Goal: Task Accomplishment & Management: Use online tool/utility

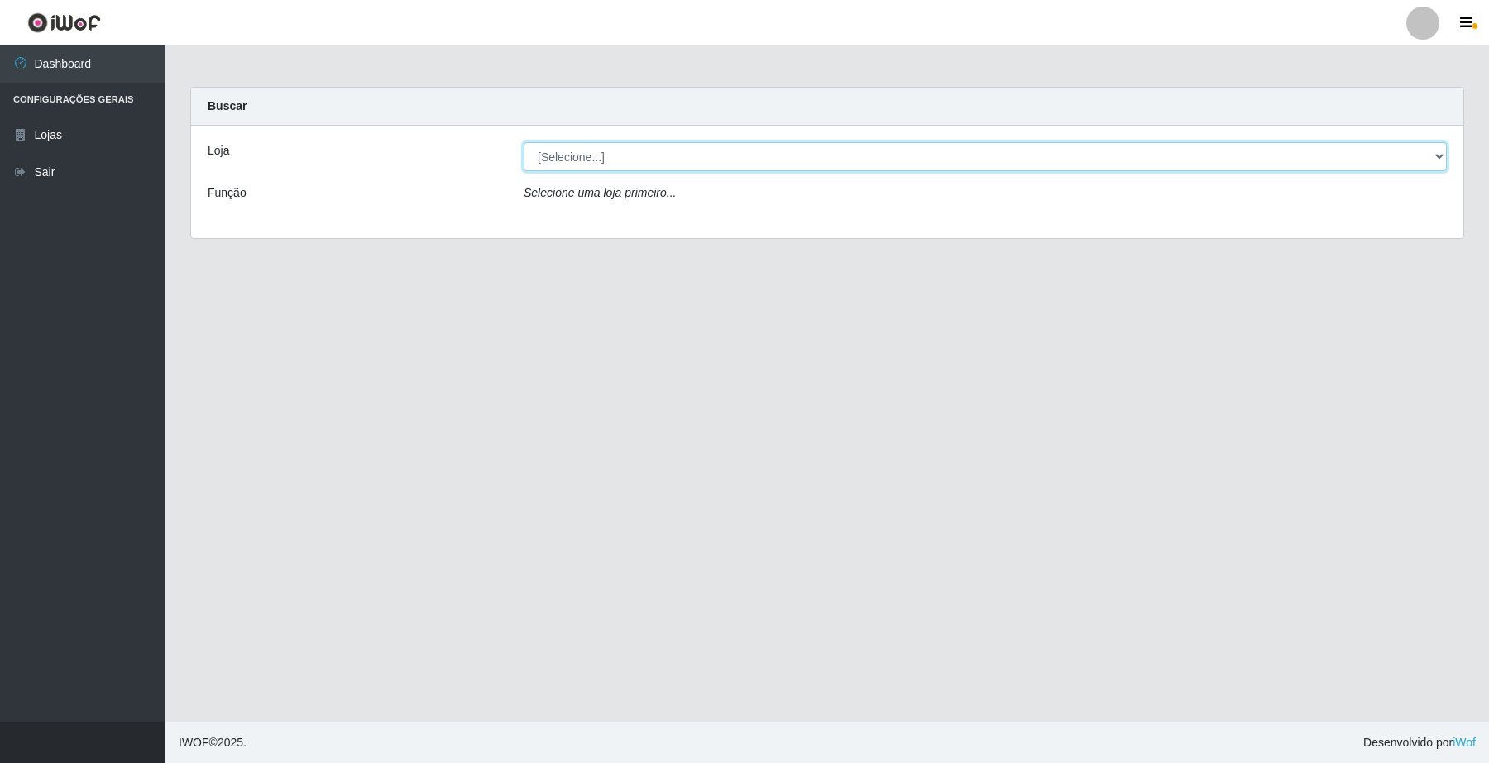
click at [1433, 157] on select "[Selecione...] O Filezão - Centenário" at bounding box center [985, 156] width 923 height 29
select select "203"
click at [524, 142] on select "[Selecione...] O Filezão - Centenário" at bounding box center [985, 156] width 923 height 29
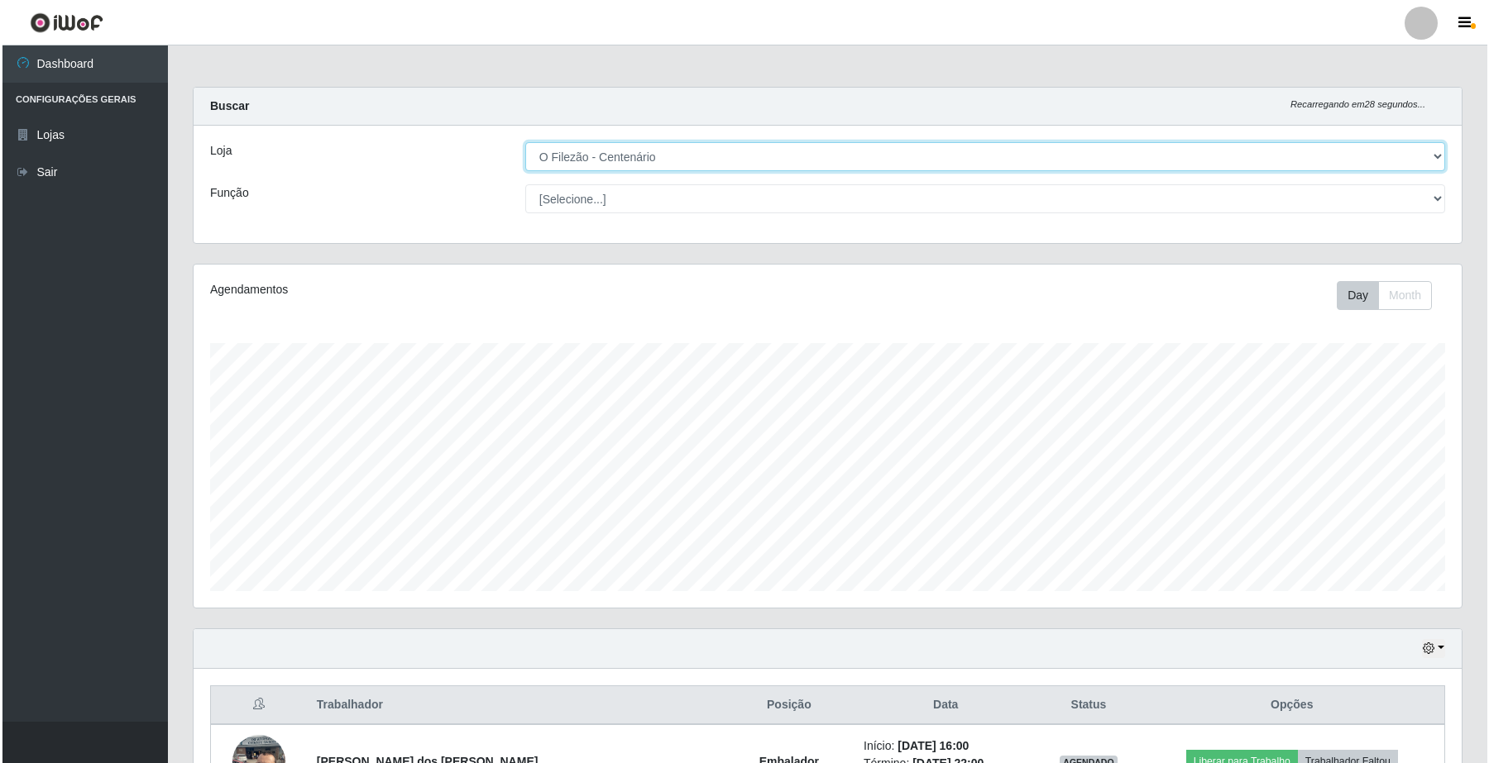
scroll to position [337, 0]
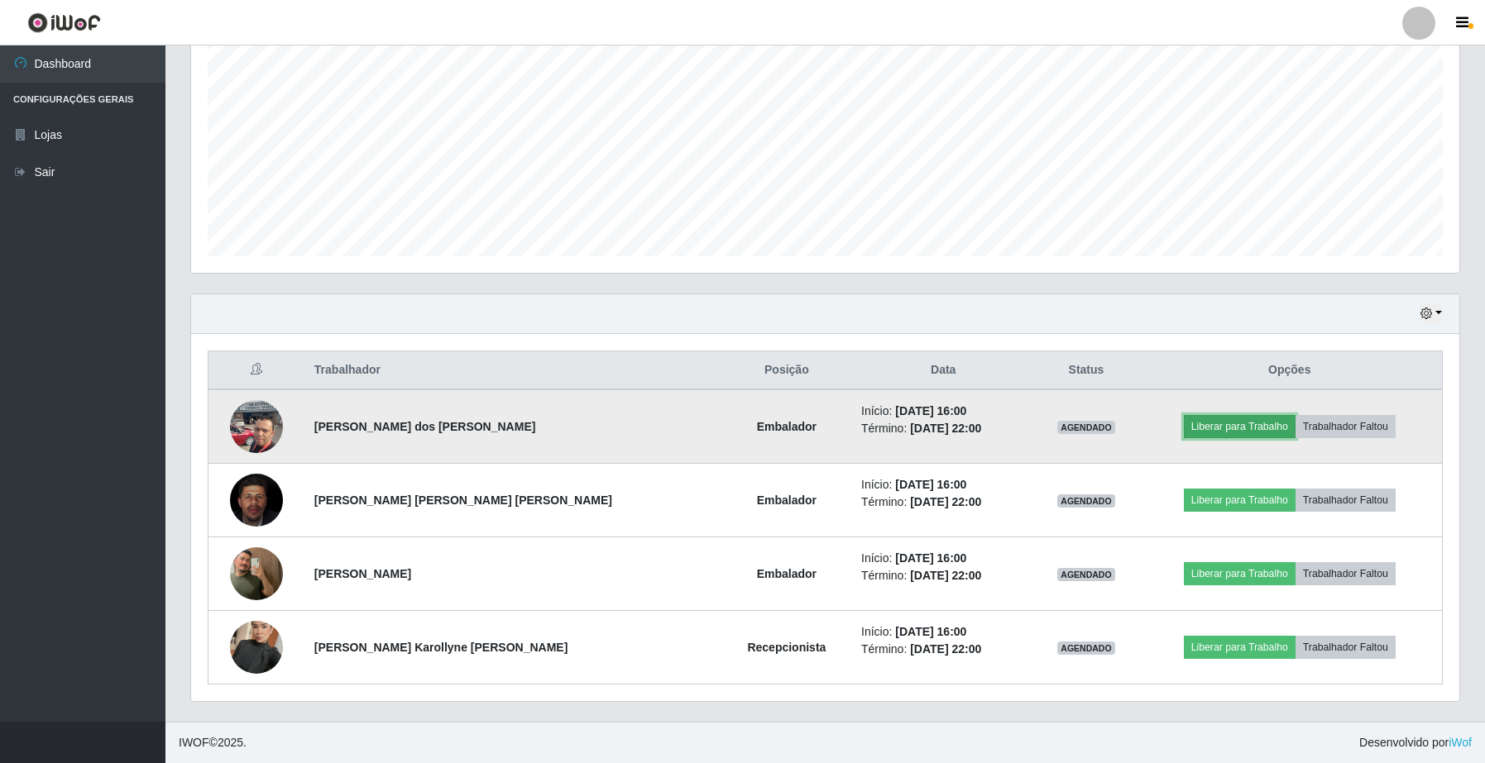
click at [1201, 432] on button "Liberar para Trabalho" at bounding box center [1240, 426] width 112 height 23
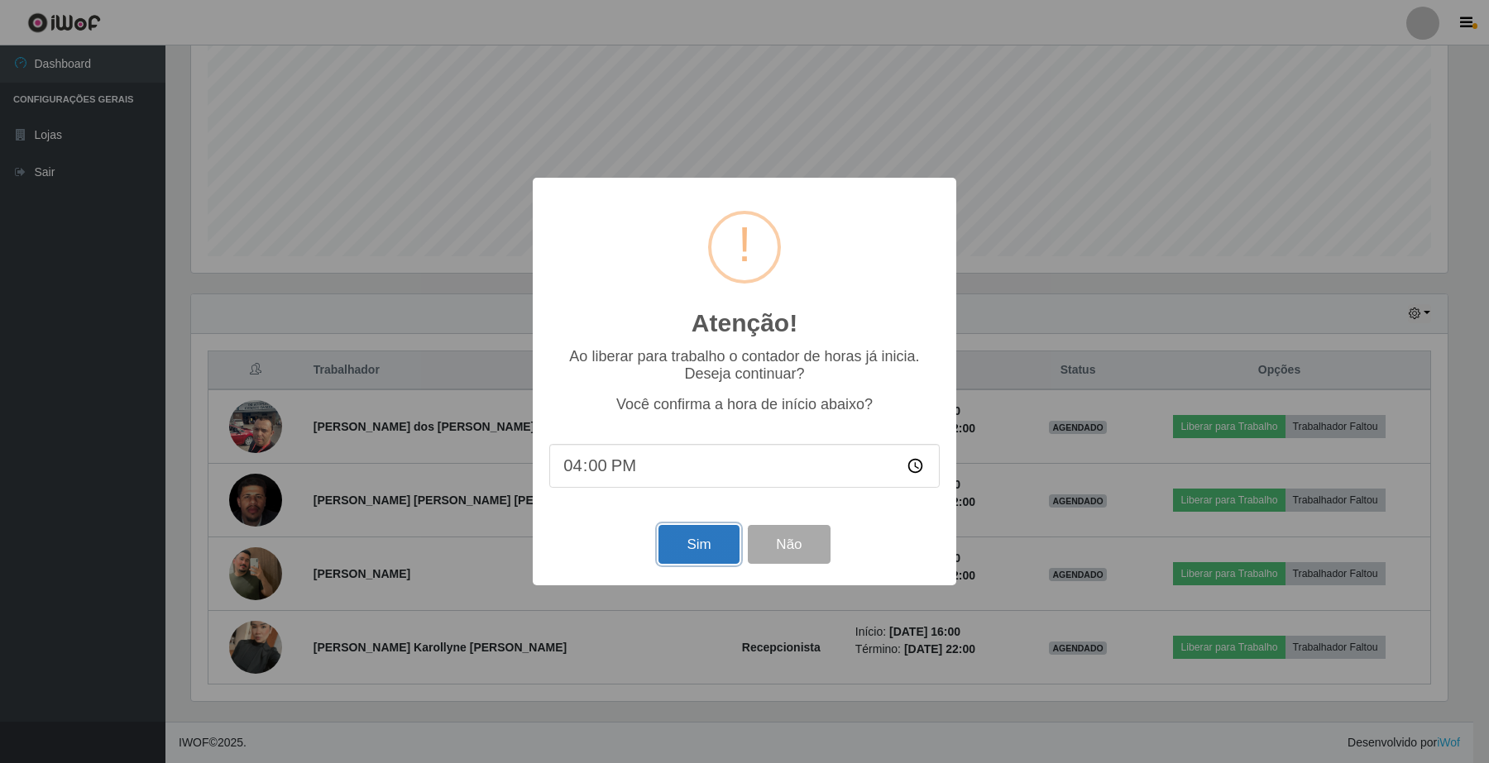
click at [679, 551] on button "Sim" at bounding box center [698, 544] width 80 height 39
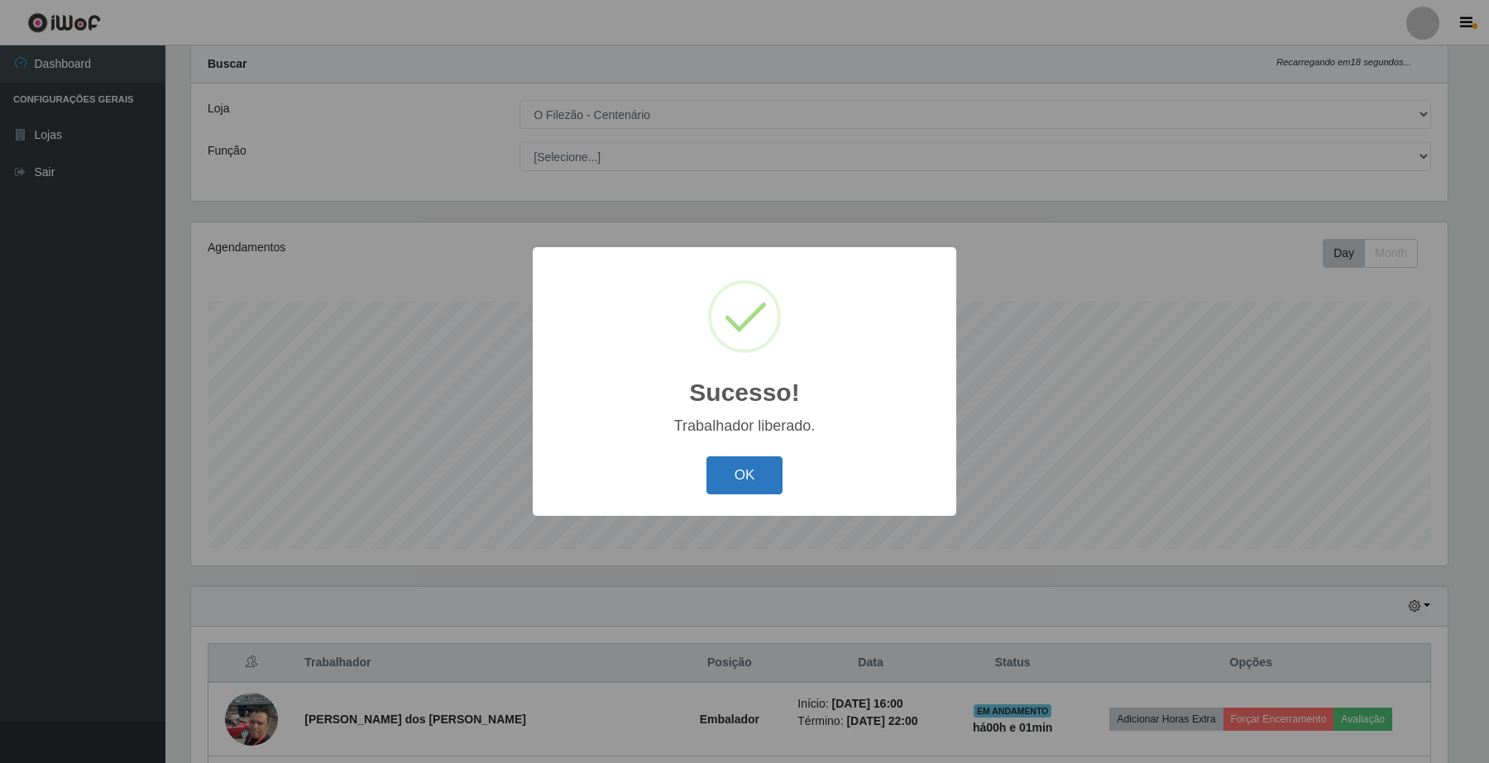
click at [770, 482] on button "OK" at bounding box center [744, 476] width 77 height 39
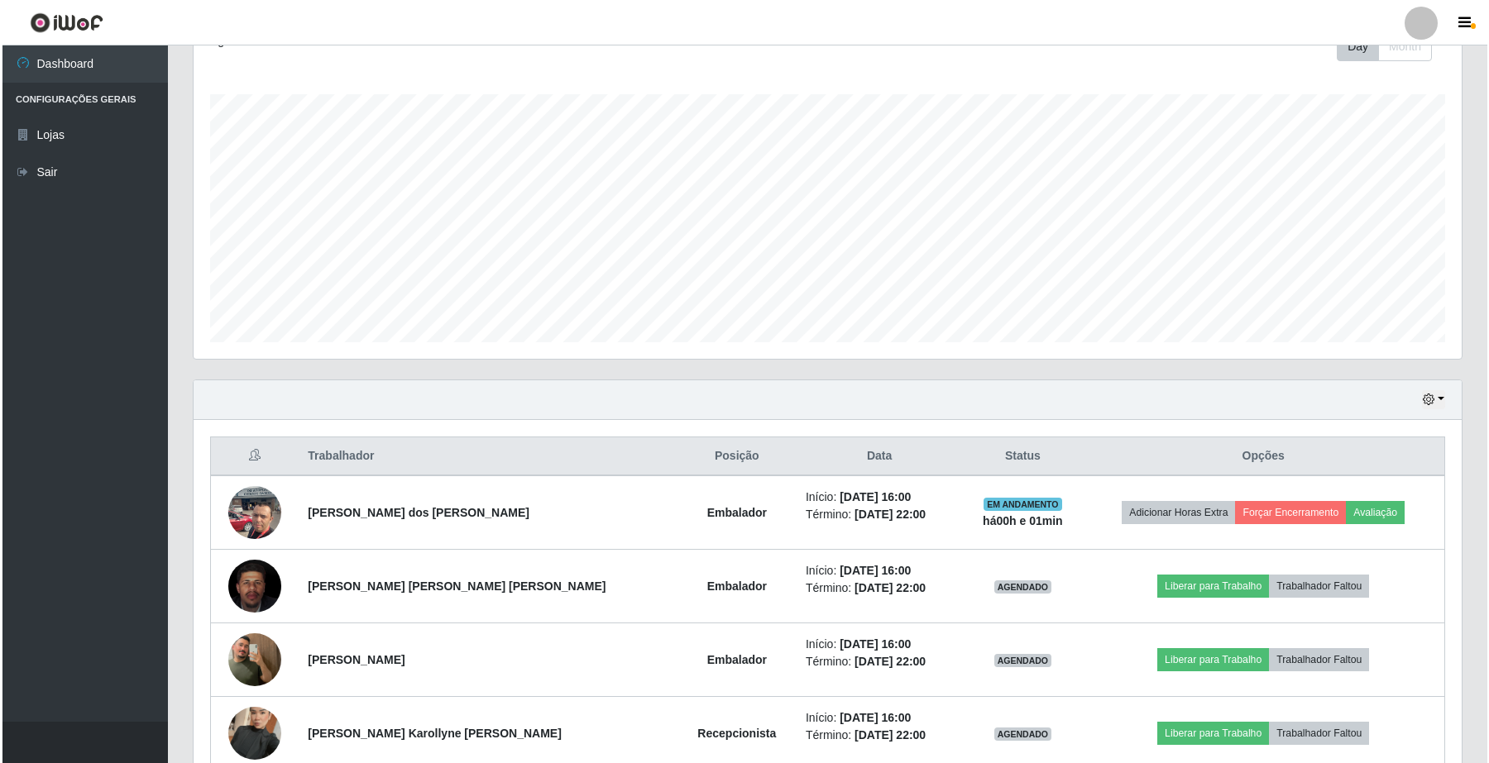
scroll to position [337, 0]
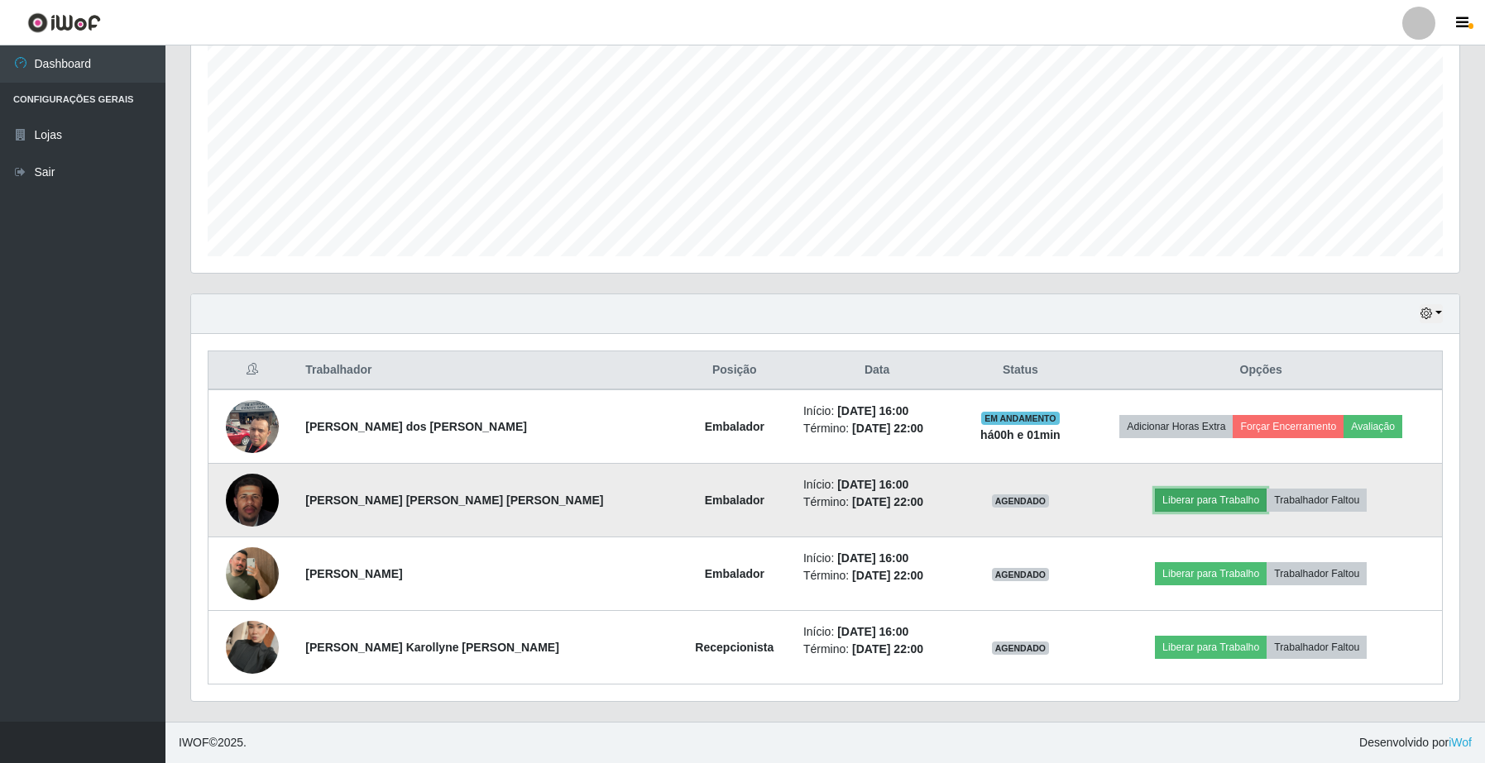
click at [1155, 498] on button "Liberar para Trabalho" at bounding box center [1211, 500] width 112 height 23
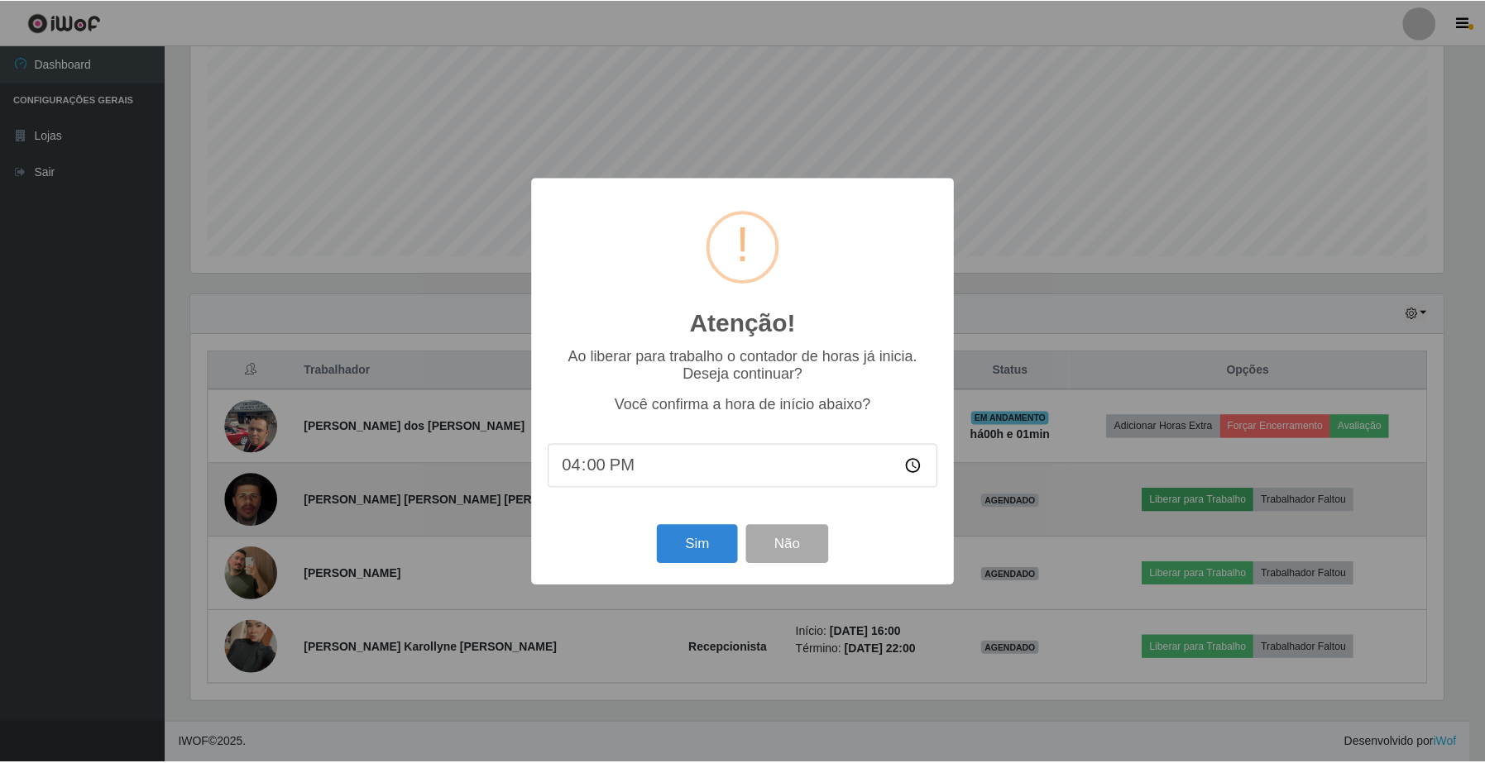
scroll to position [344, 1255]
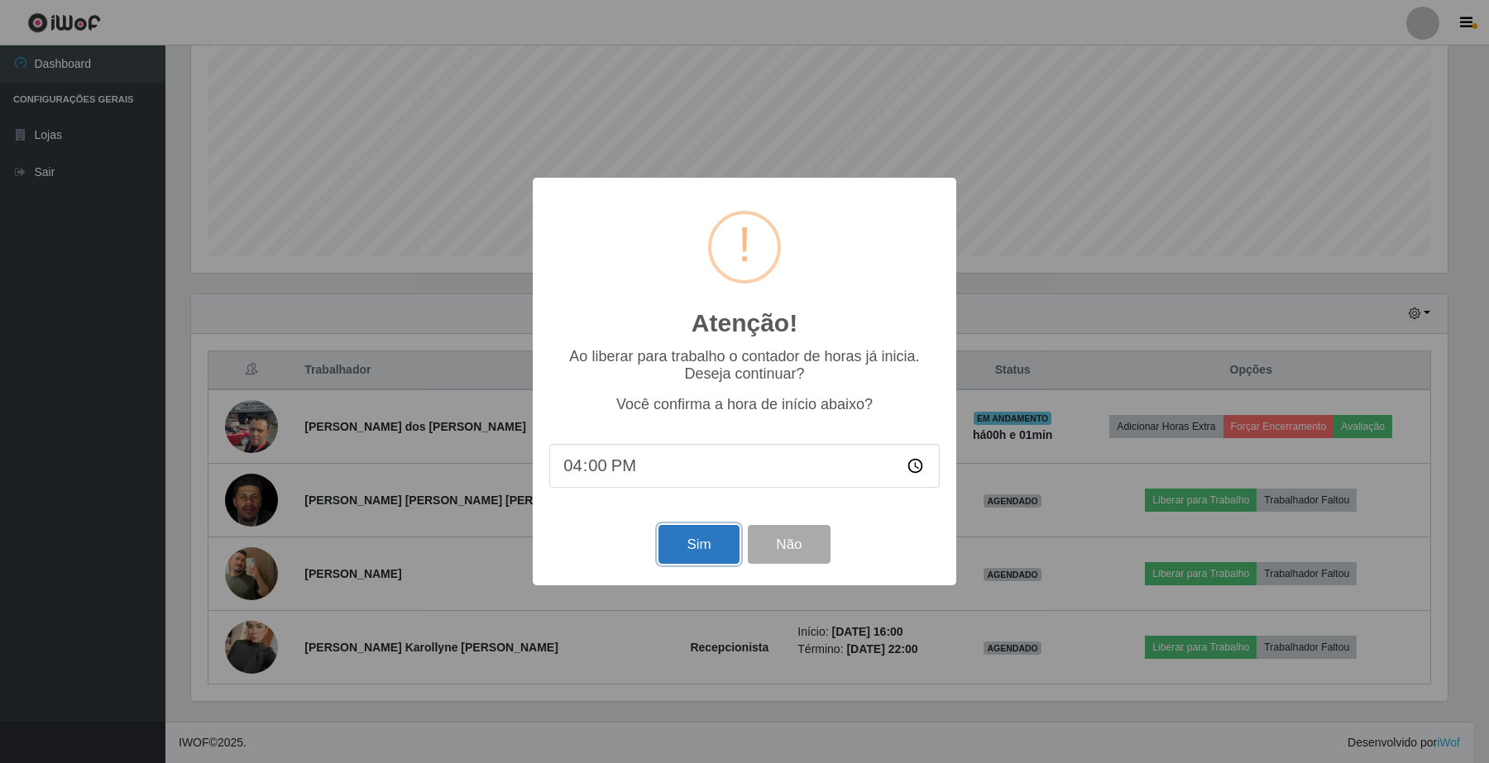
click at [720, 548] on button "Sim" at bounding box center [698, 544] width 80 height 39
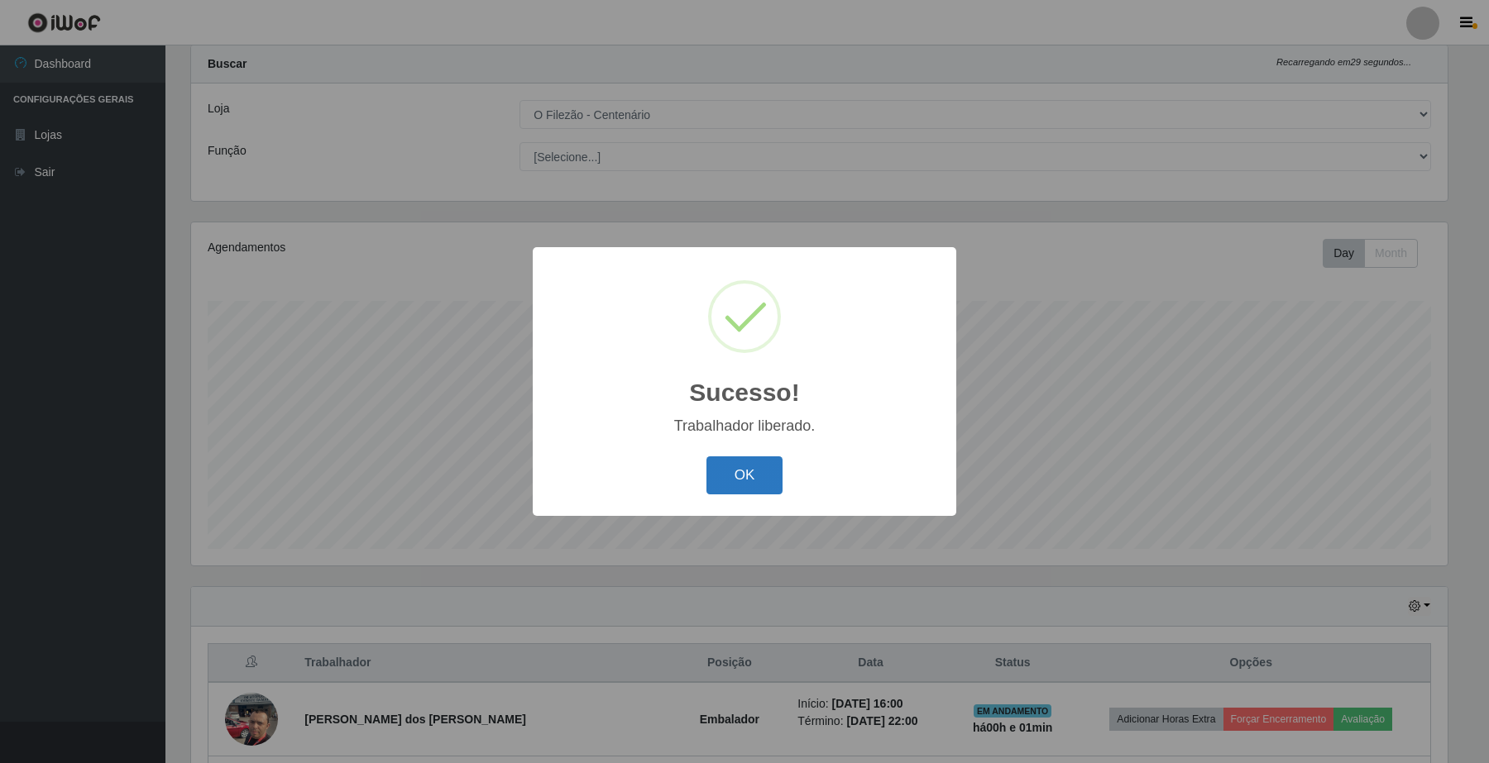
click at [767, 471] on button "OK" at bounding box center [744, 476] width 77 height 39
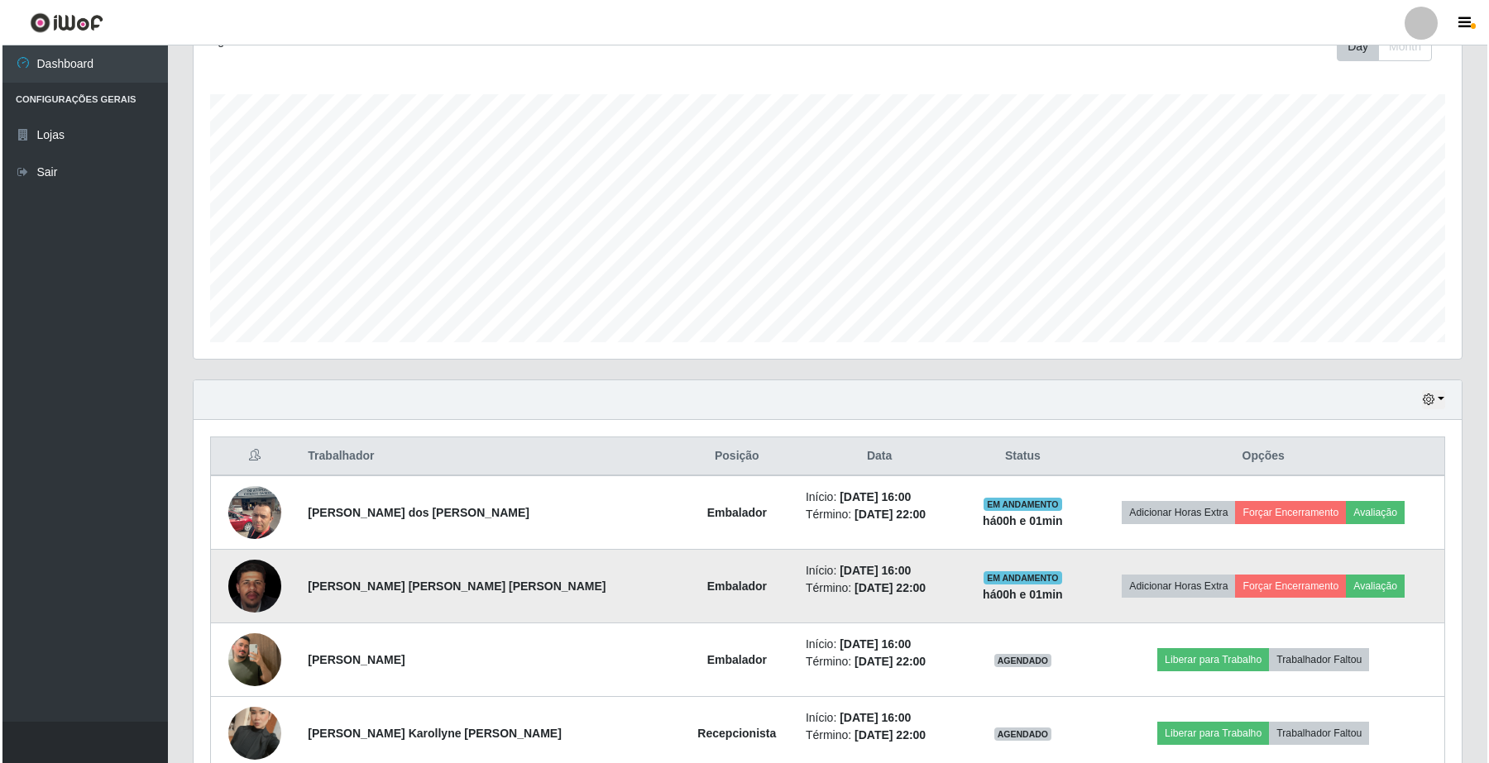
scroll to position [337, 0]
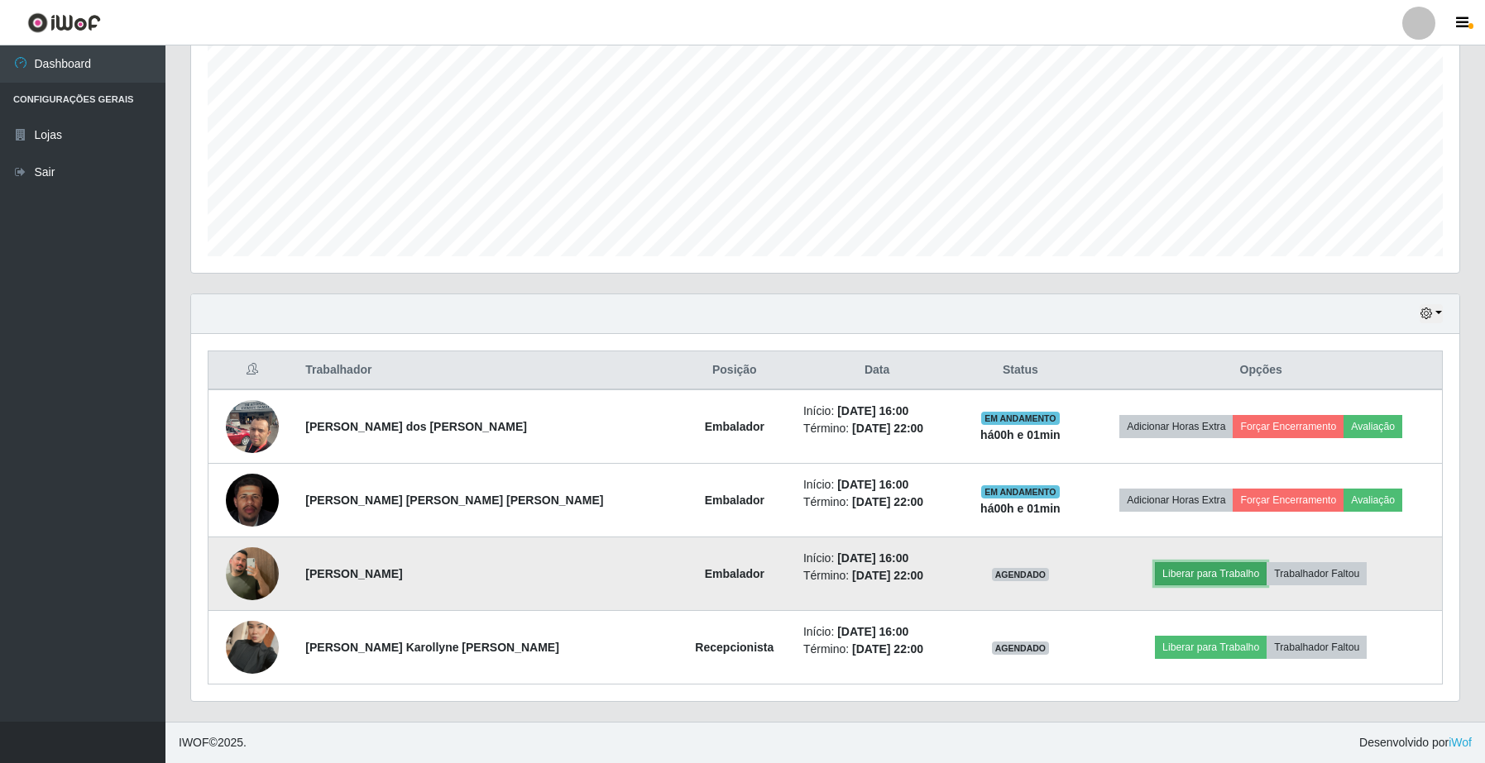
click at [1232, 579] on button "Liberar para Trabalho" at bounding box center [1211, 573] width 112 height 23
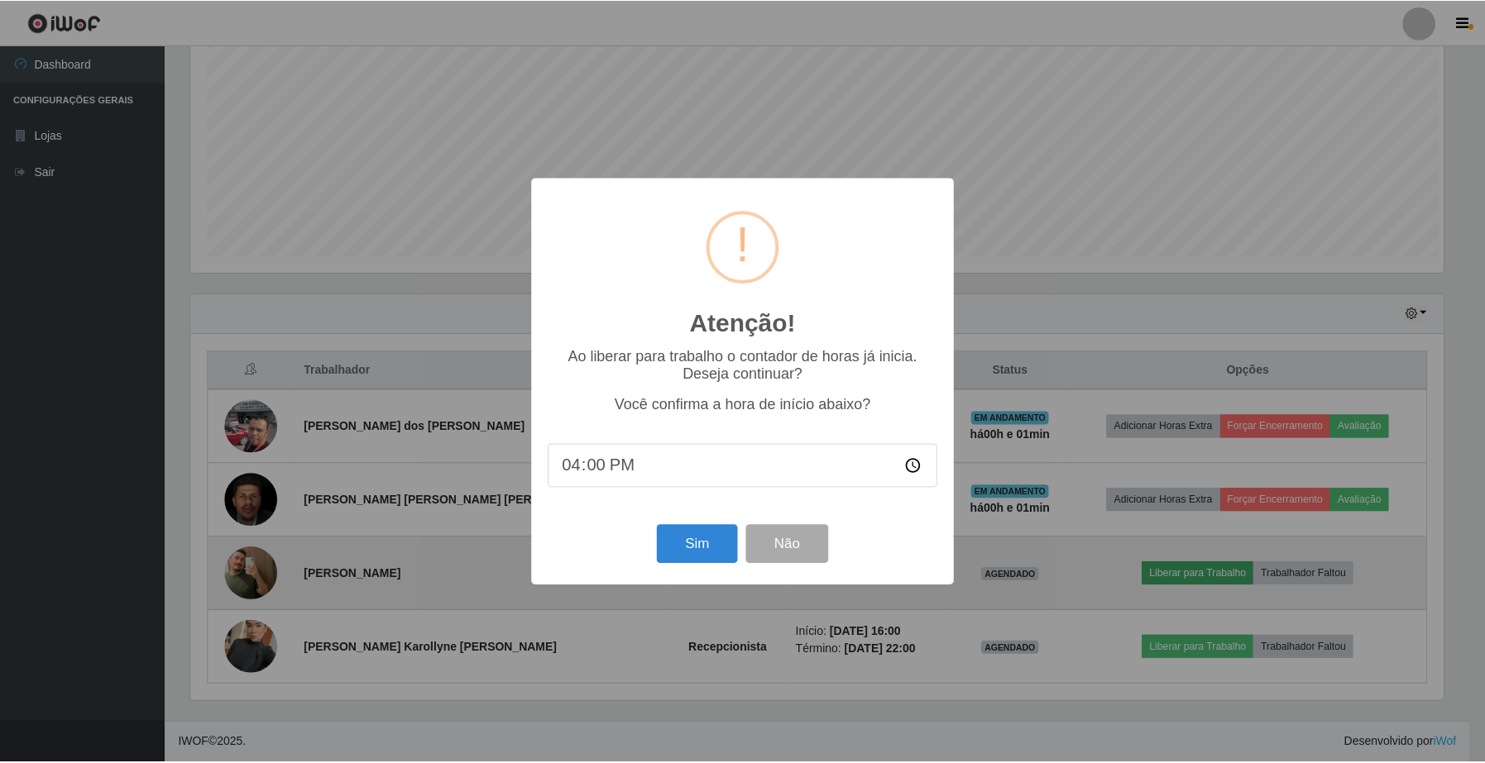
scroll to position [344, 1255]
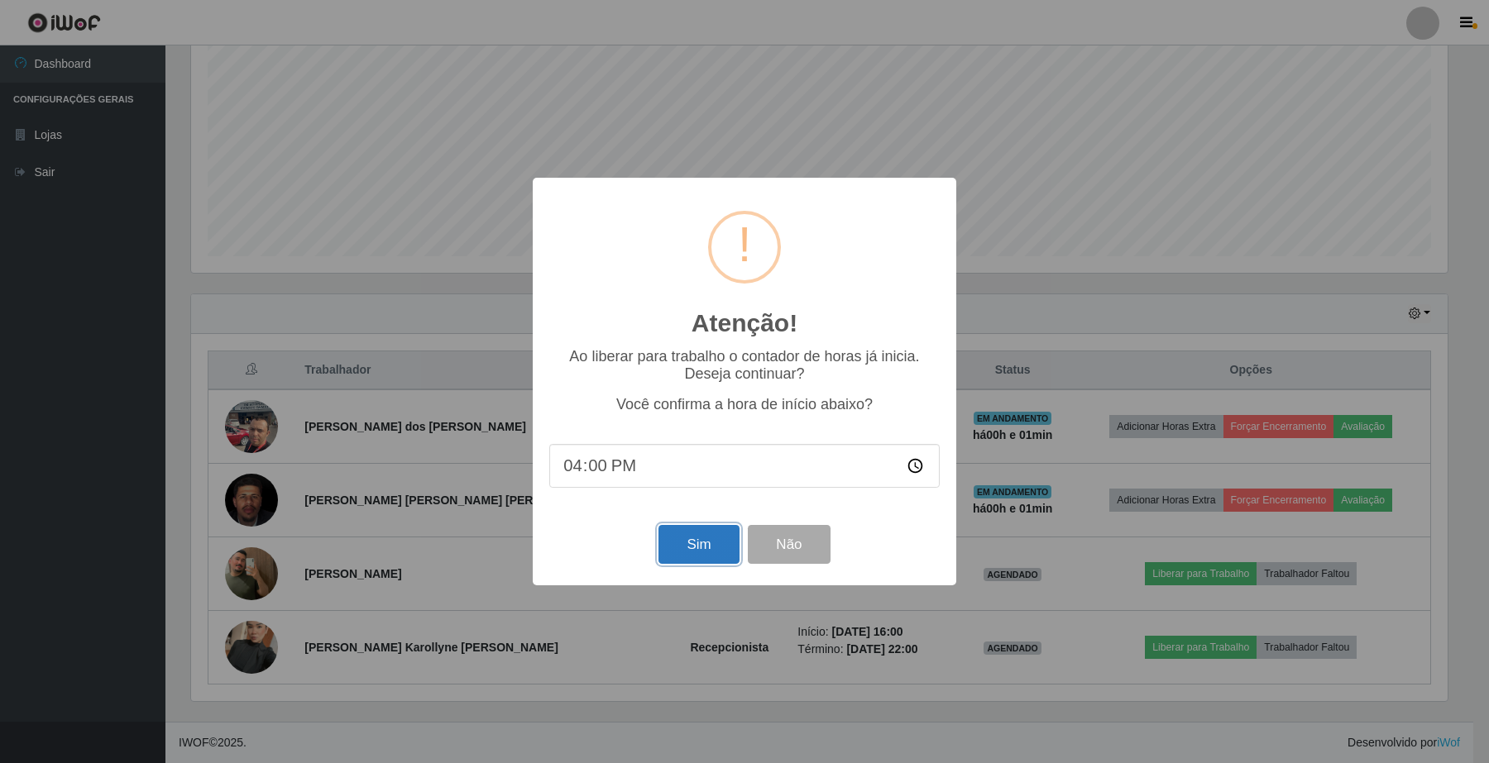
click at [671, 548] on button "Sim" at bounding box center [698, 544] width 80 height 39
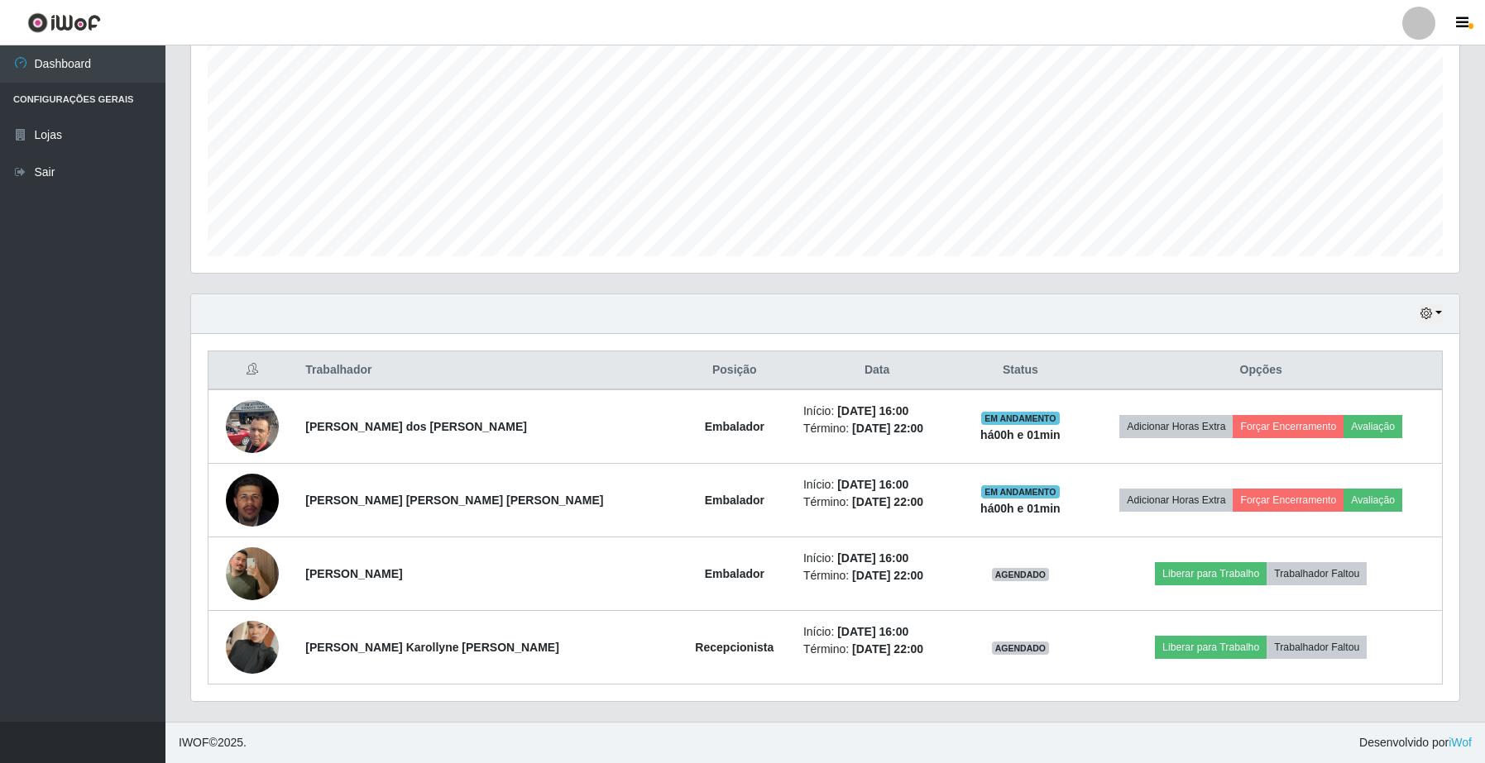
scroll to position [0, 0]
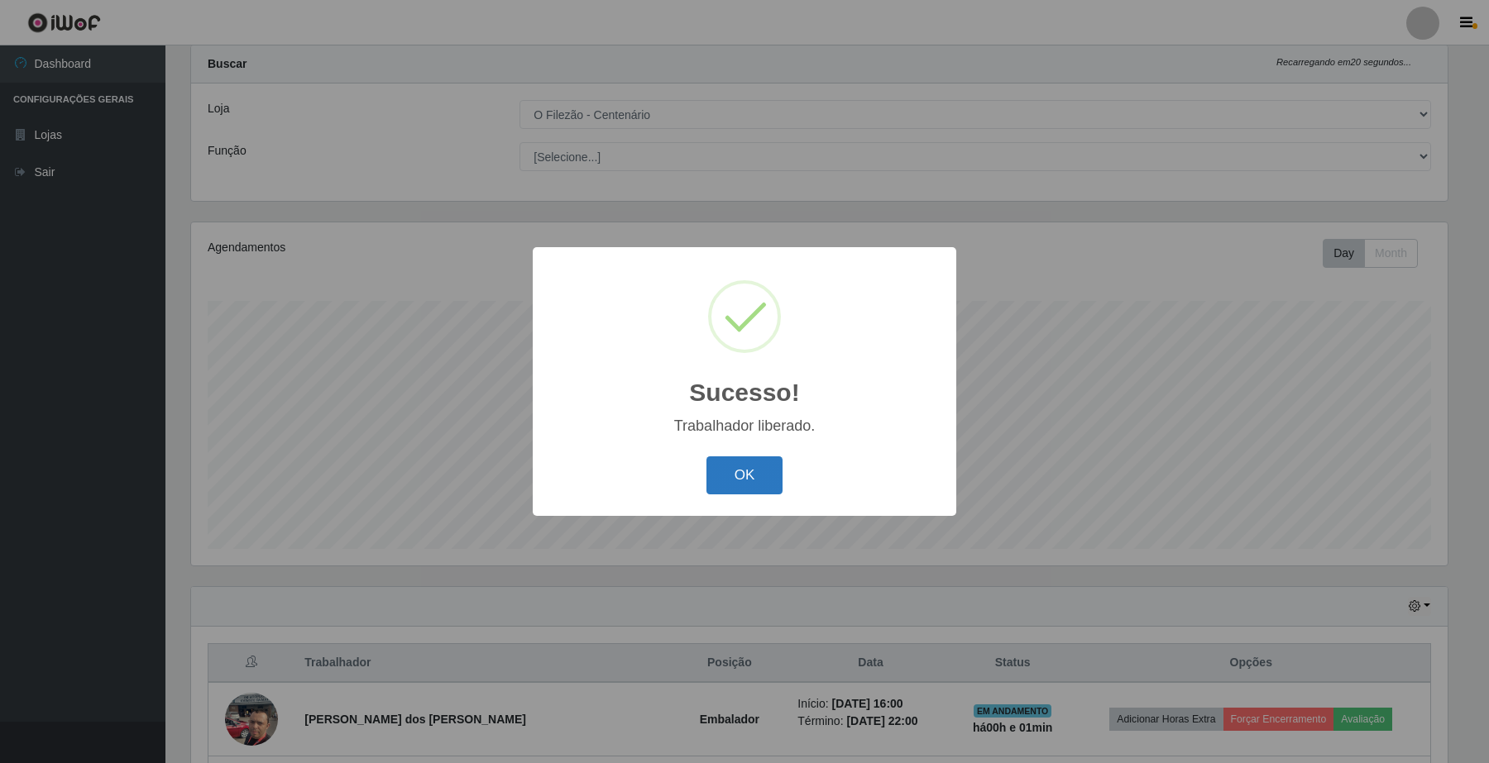
click at [733, 481] on button "OK" at bounding box center [744, 476] width 77 height 39
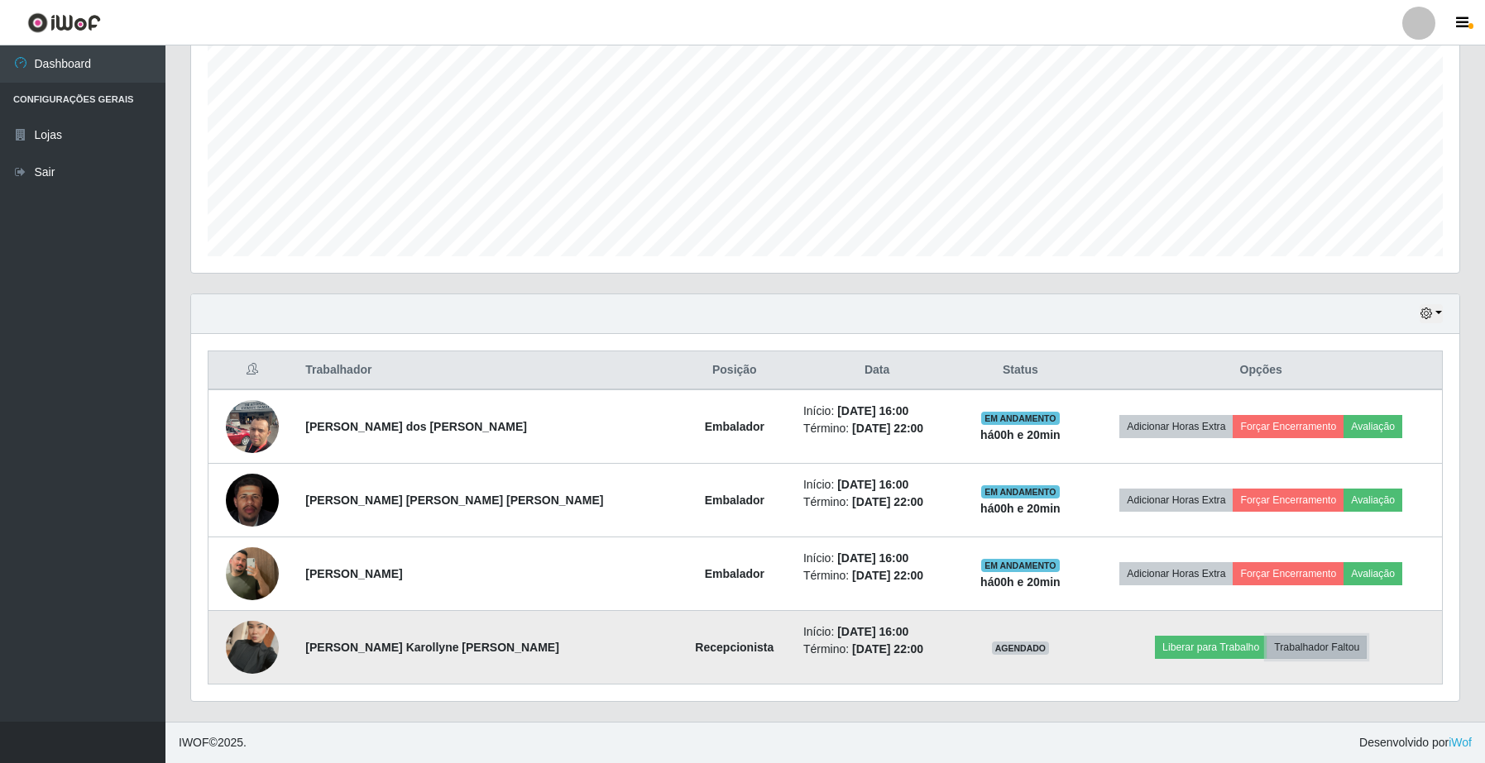
click at [1266, 649] on button "Trabalhador Faltou" at bounding box center [1316, 647] width 100 height 23
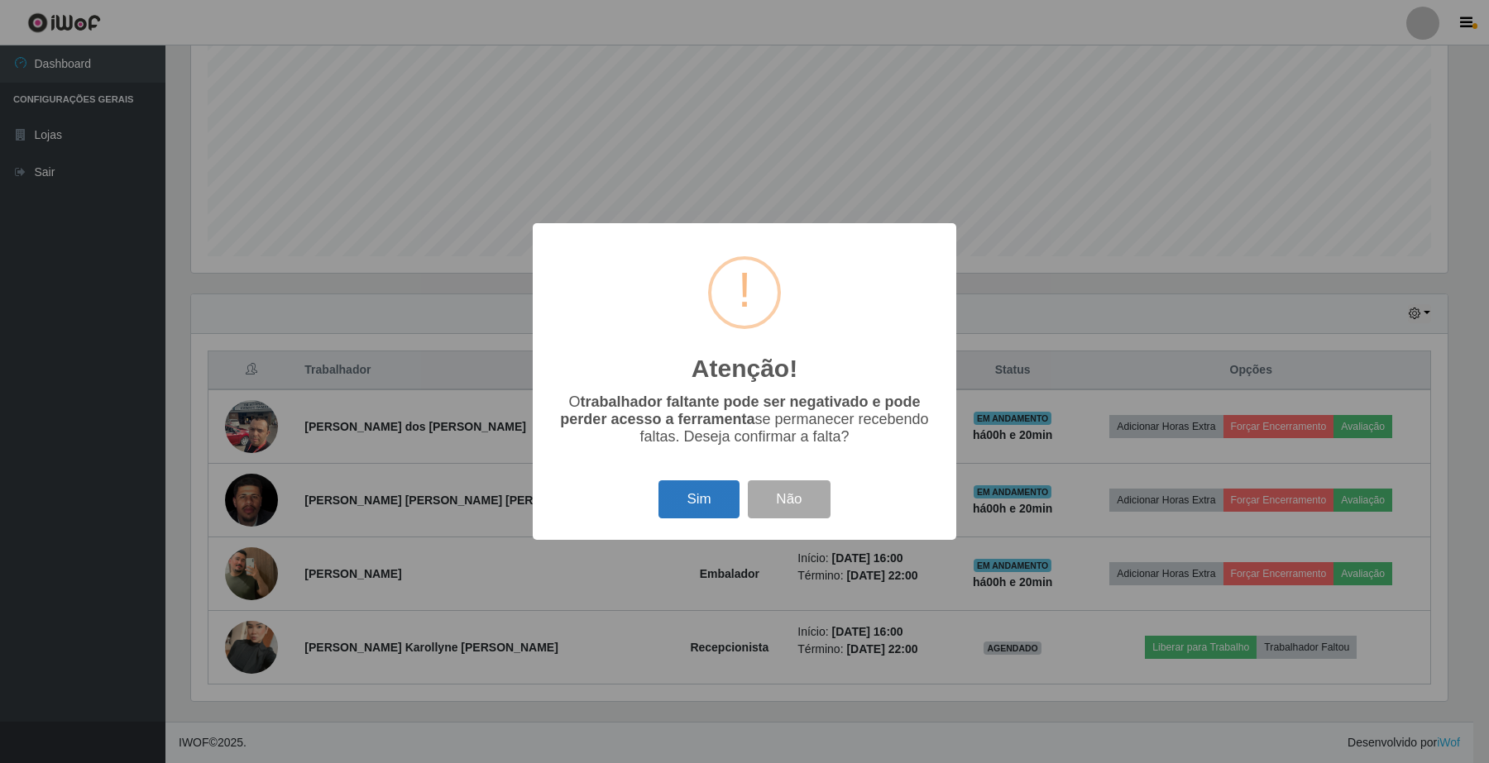
click at [697, 500] on button "Sim" at bounding box center [698, 500] width 80 height 39
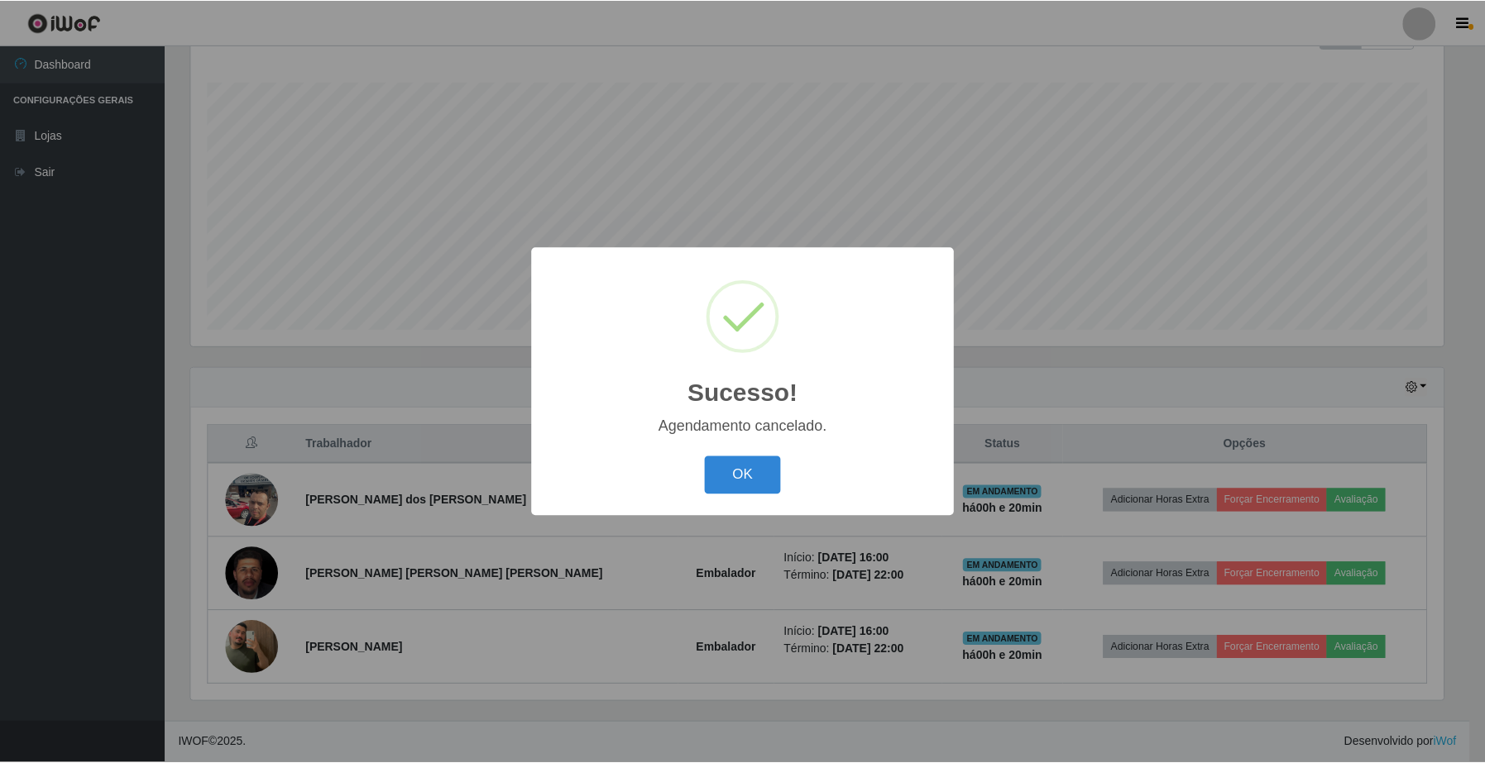
scroll to position [263, 0]
click at [733, 495] on button "OK" at bounding box center [744, 476] width 77 height 39
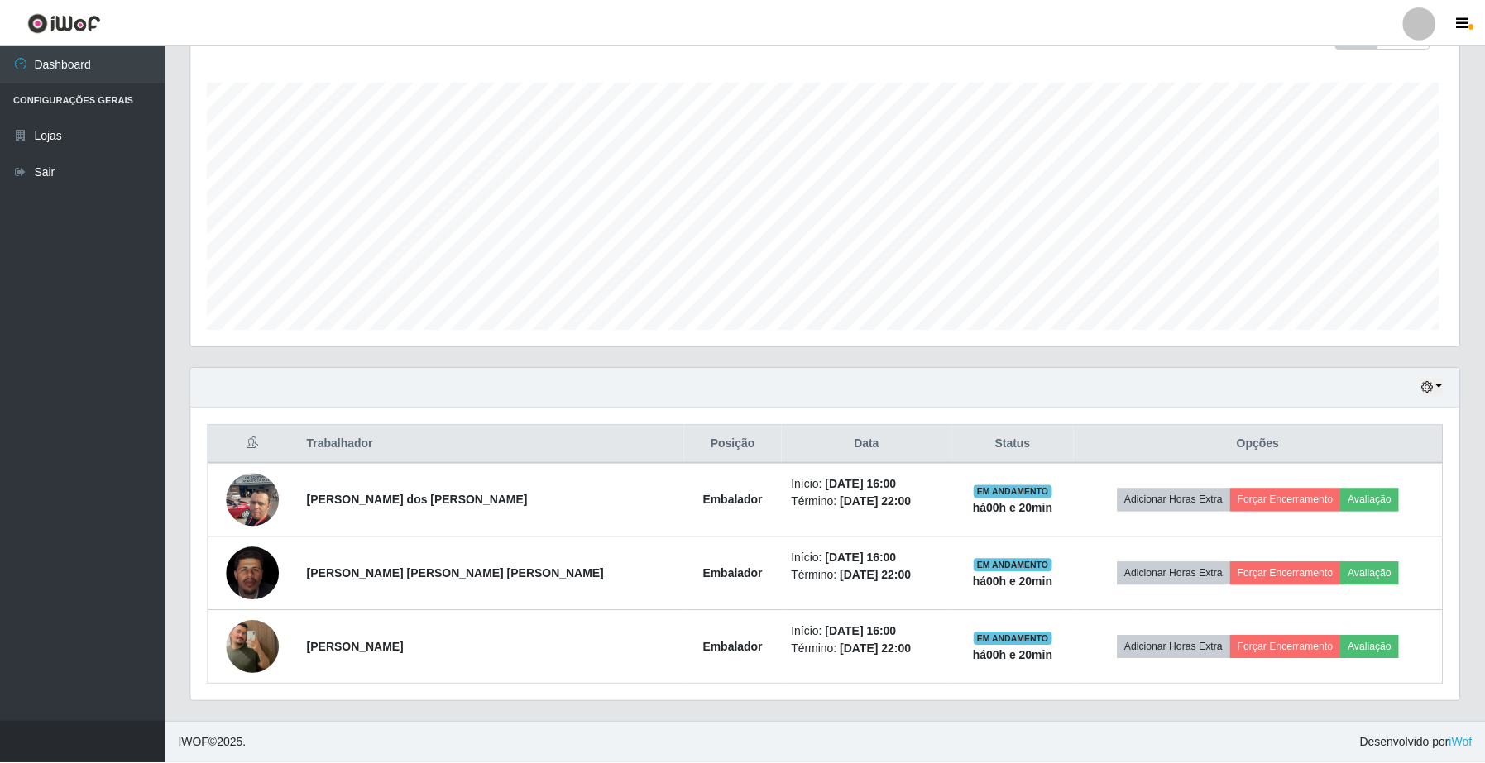
scroll to position [344, 1267]
click at [781, 428] on th "Data" at bounding box center [866, 444] width 170 height 39
